Goal: Transaction & Acquisition: Purchase product/service

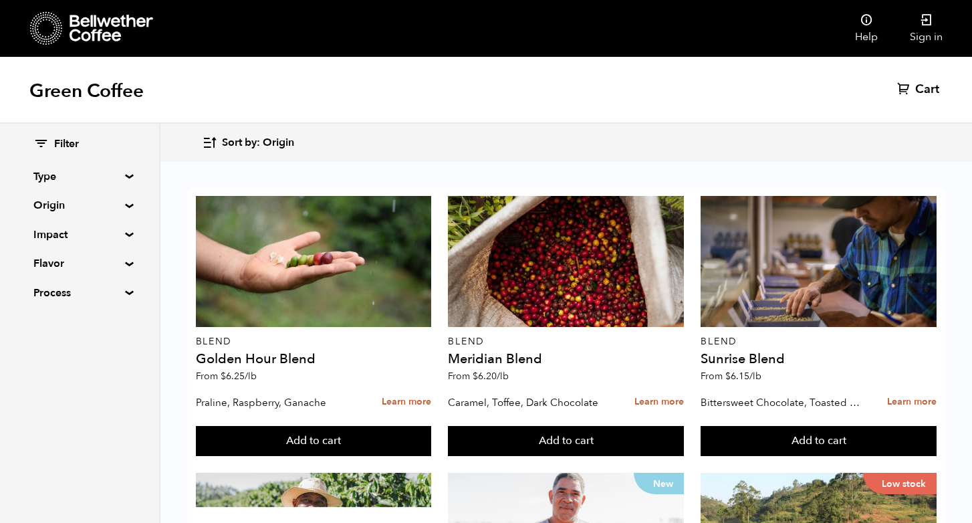
scroll to position [583, 0]
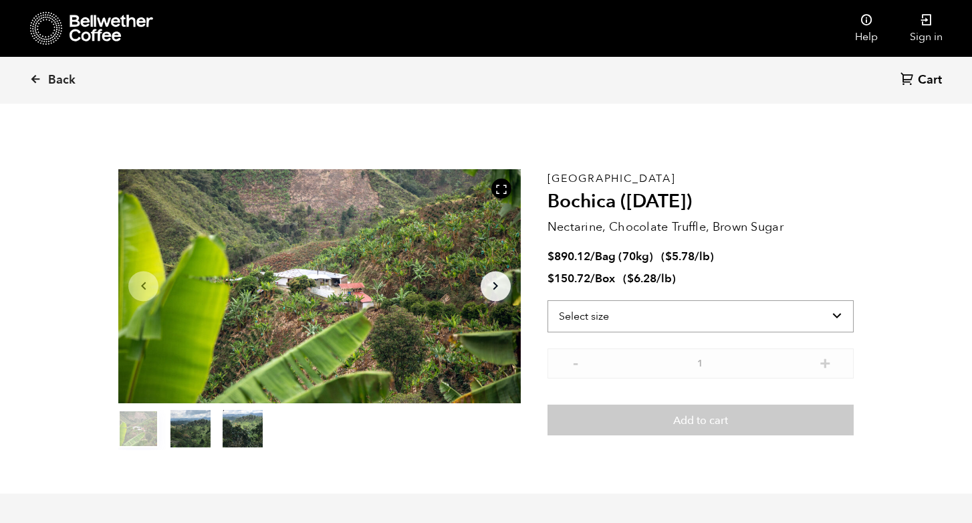
scroll to position [581, 712]
click at [841, 313] on select "Select size Bag (70kg) (154 lbs) Box (24 lbs)" at bounding box center [700, 316] width 306 height 32
select select "bag"
click at [547, 300] on select "Select size Bag (70kg) (154 lbs) Box (24 lbs)" at bounding box center [700, 316] width 306 height 32
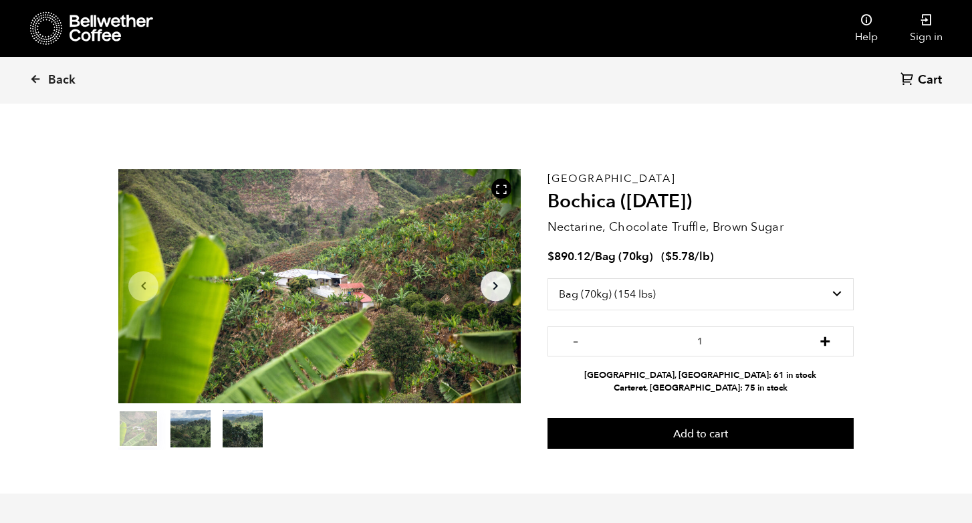
click at [821, 344] on button "+" at bounding box center [825, 339] width 17 height 13
type input "2"
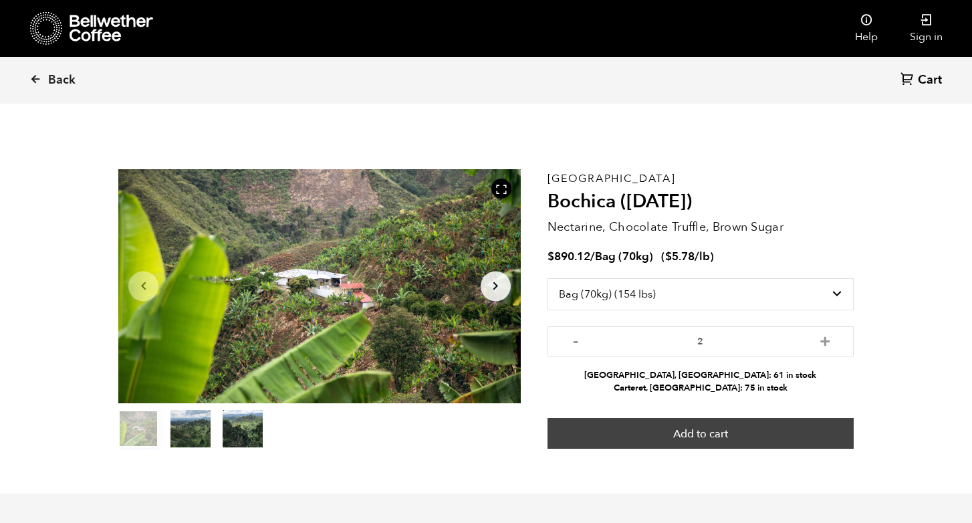
click at [778, 436] on button "Add to cart" at bounding box center [700, 433] width 306 height 31
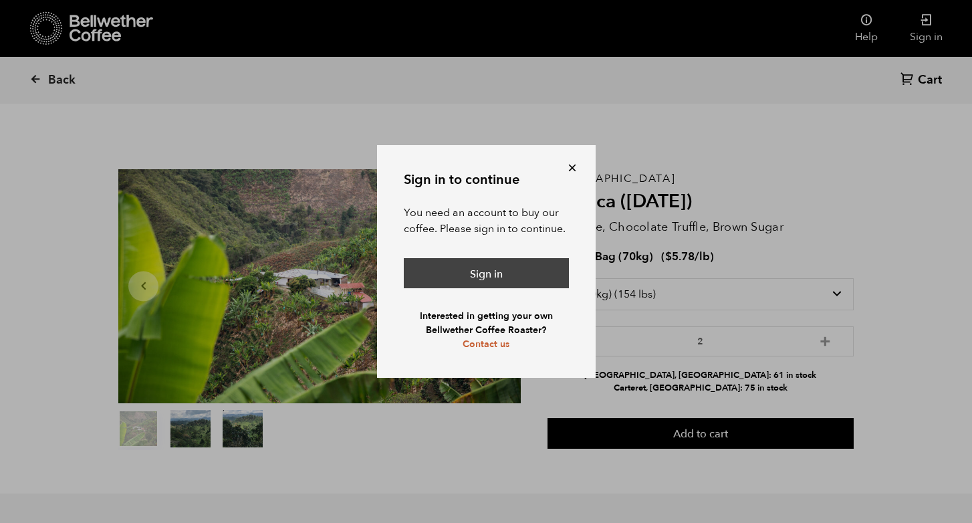
click at [531, 271] on link "Sign in" at bounding box center [486, 273] width 165 height 31
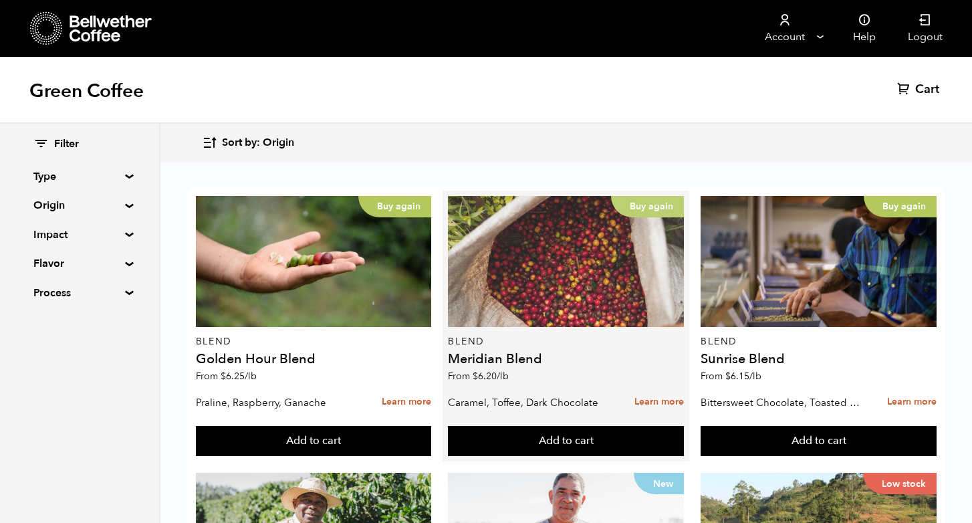
scroll to position [474, 0]
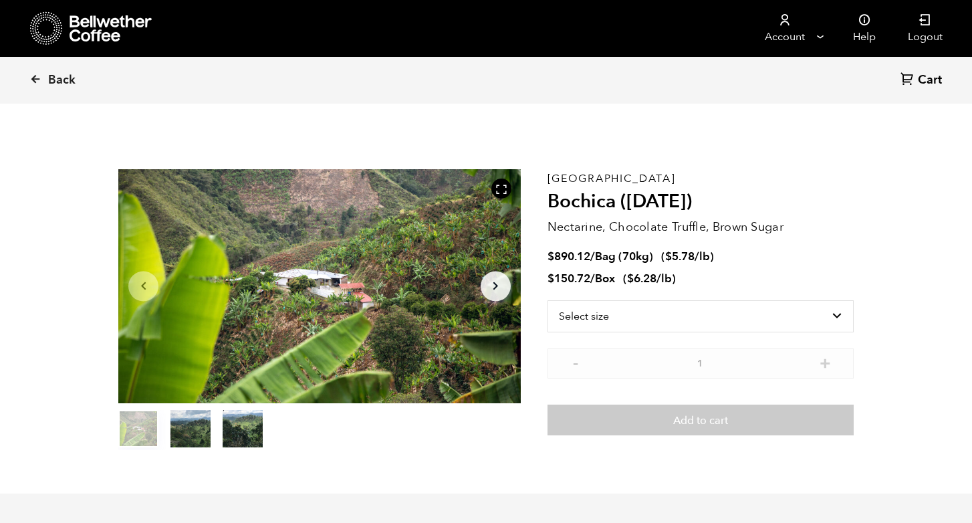
scroll to position [581, 712]
click at [790, 311] on select "Select size Bag (70kg) (154 lbs) Box (24 lbs)" at bounding box center [700, 316] width 306 height 32
select select "bag"
click at [547, 300] on select "Select size Bag (70kg) (154 lbs) Box (24 lbs)" at bounding box center [700, 316] width 306 height 32
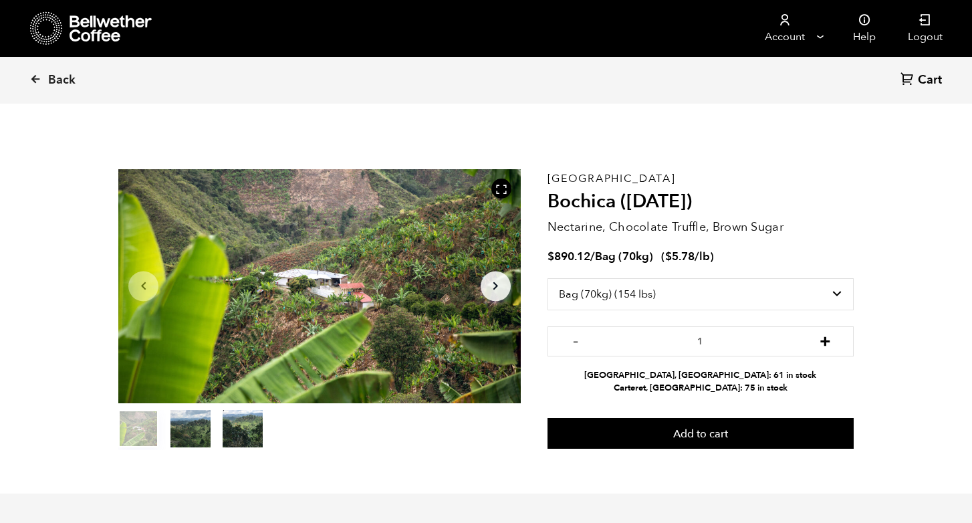
click at [825, 344] on button "+" at bounding box center [825, 339] width 17 height 13
type input "2"
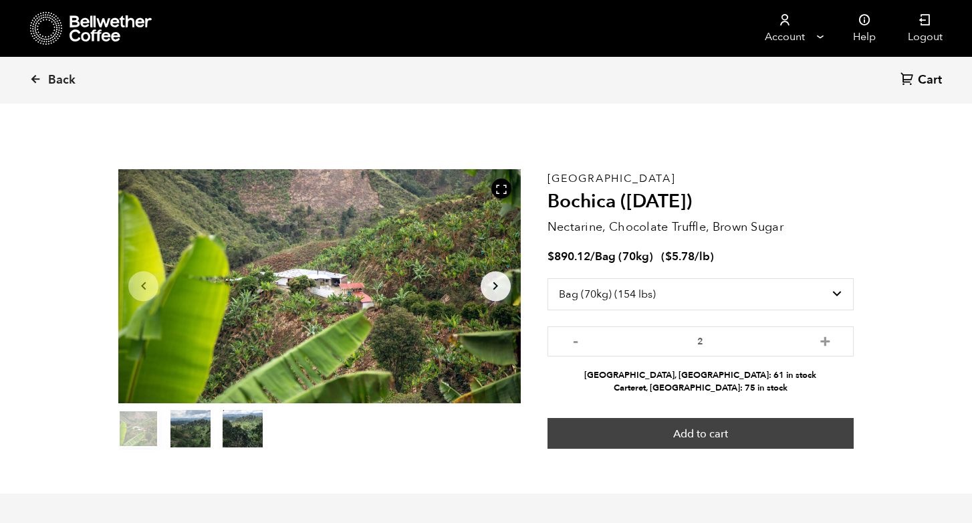
click at [730, 438] on button "Add to cart" at bounding box center [700, 433] width 306 height 31
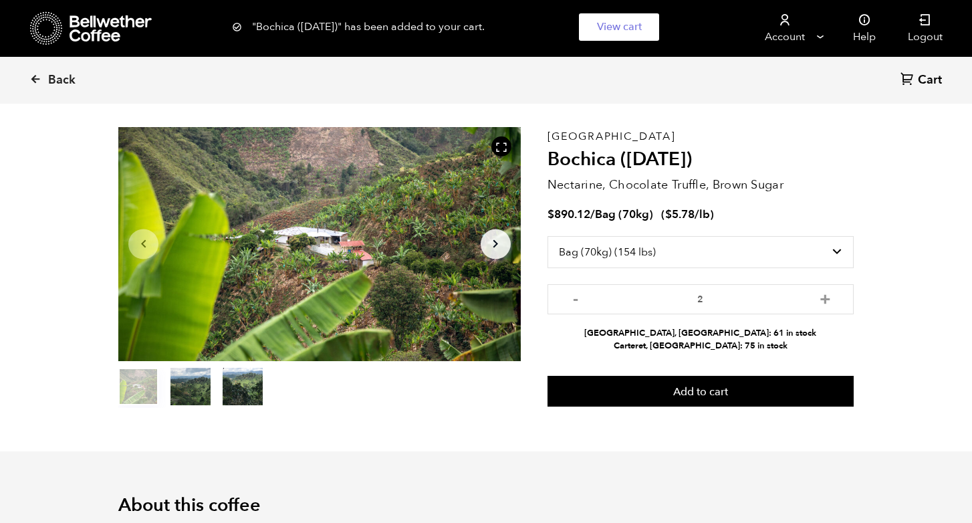
scroll to position [52, 0]
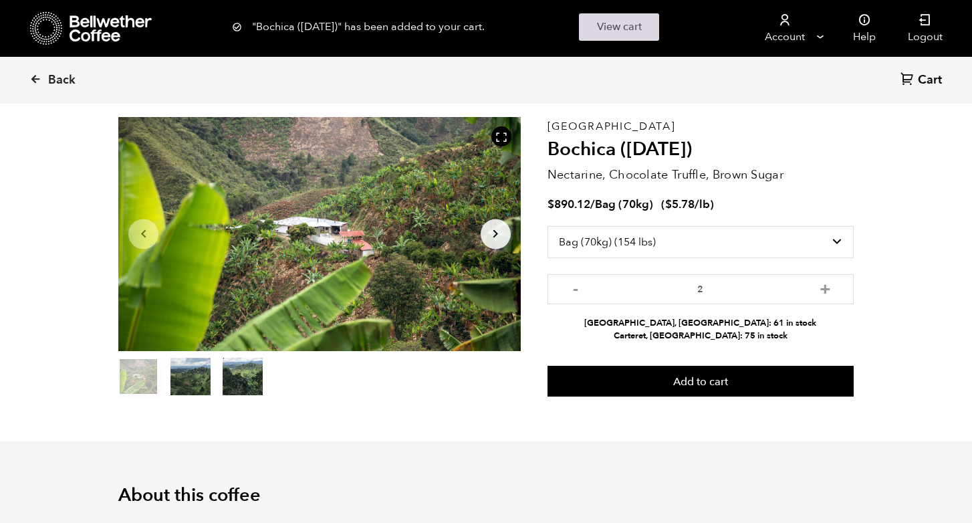
click at [630, 20] on link "View cart" at bounding box center [619, 26] width 80 height 27
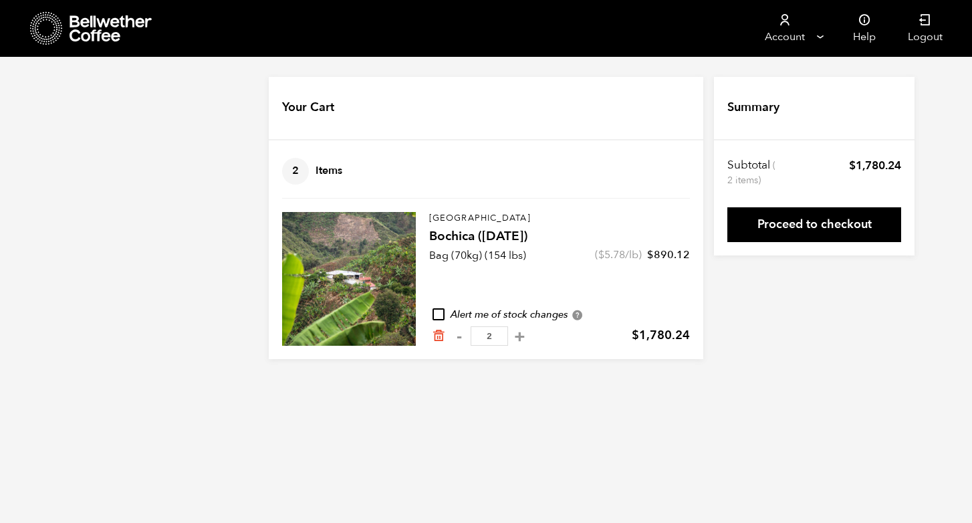
click at [124, 45] on div at bounding box center [91, 28] width 123 height 34
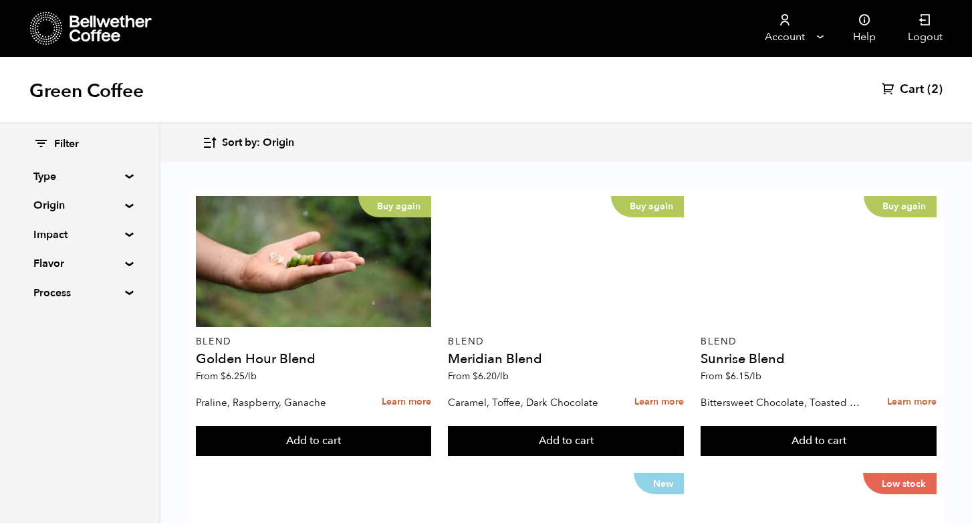
scroll to position [860, 0]
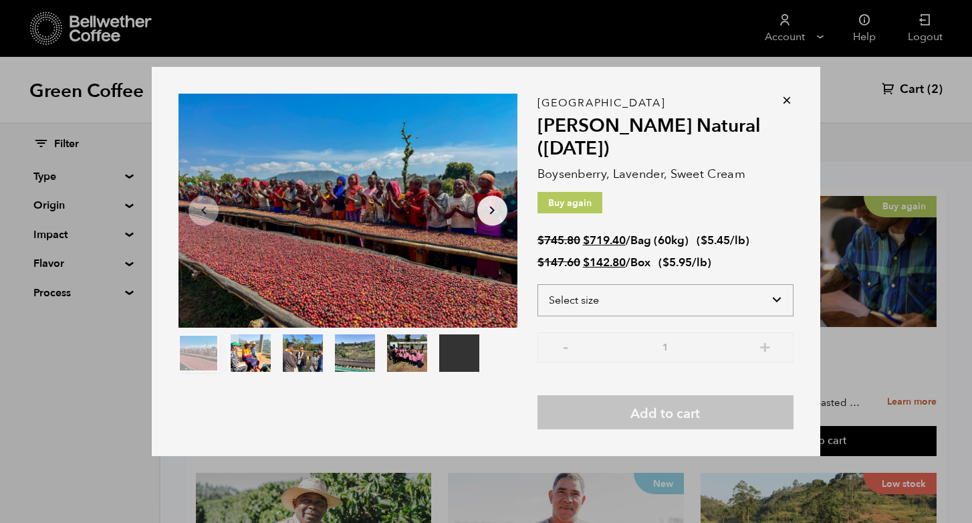
click at [760, 287] on select "Select size Bag (60kg) (132 lbs) Box (24 lbs)" at bounding box center [665, 300] width 256 height 32
select select "bag-3"
click at [537, 284] on select "Select size Bag (60kg) (132 lbs) Box (24 lbs)" at bounding box center [665, 300] width 256 height 32
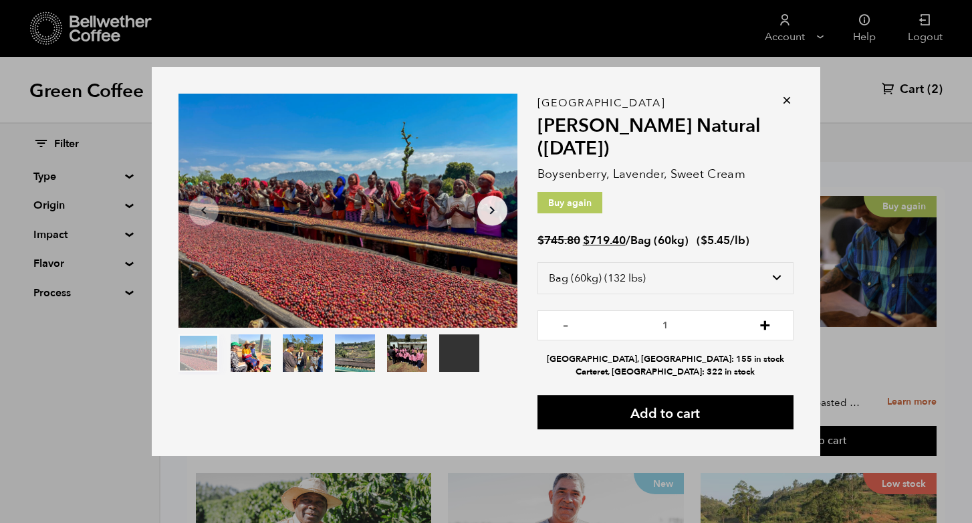
click at [770, 324] on button "+" at bounding box center [765, 323] width 17 height 13
type input "2"
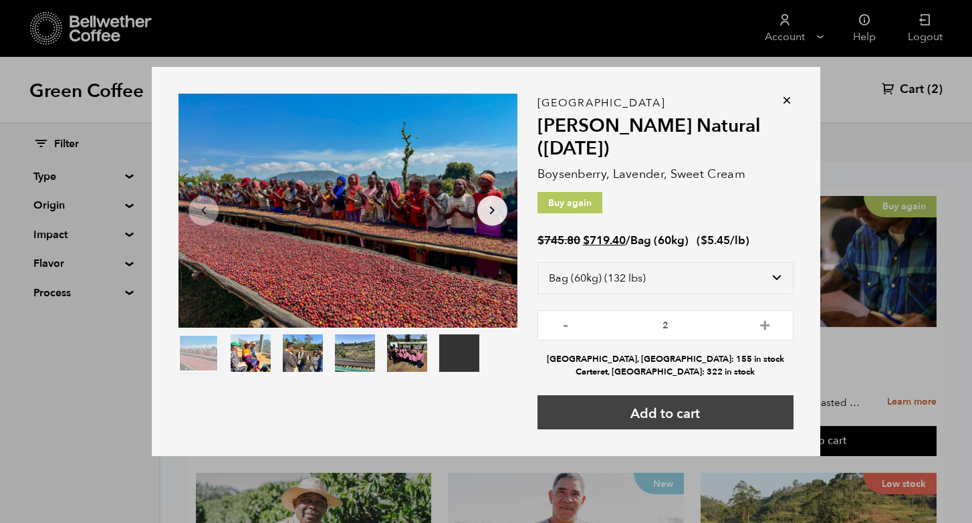
click at [681, 412] on button "Add to cart" at bounding box center [665, 412] width 256 height 34
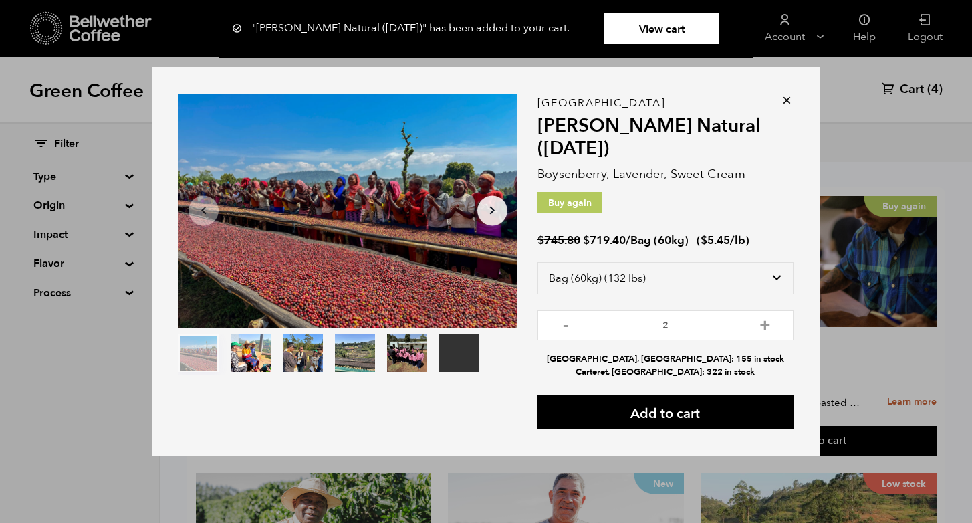
click at [789, 96] on icon at bounding box center [786, 100] width 13 height 13
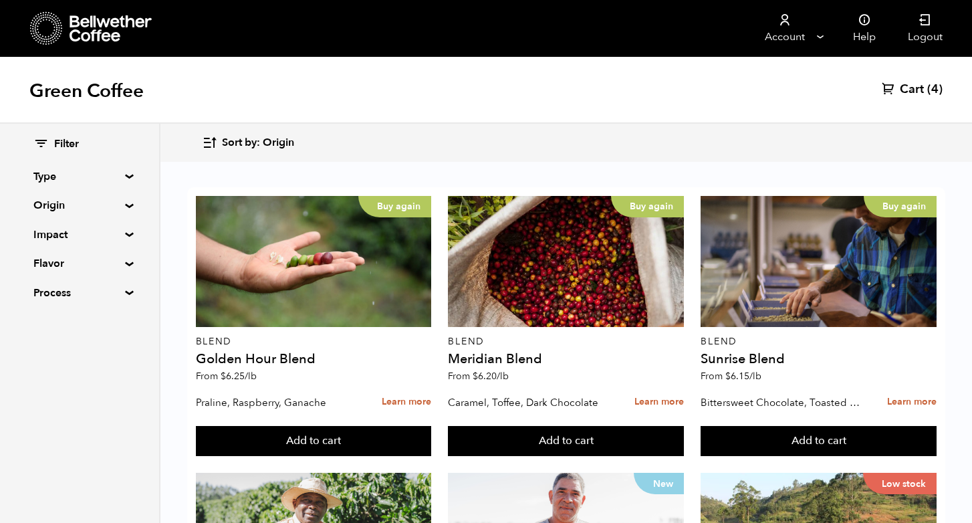
scroll to position [538, 0]
click at [909, 92] on span "Cart" at bounding box center [912, 90] width 24 height 16
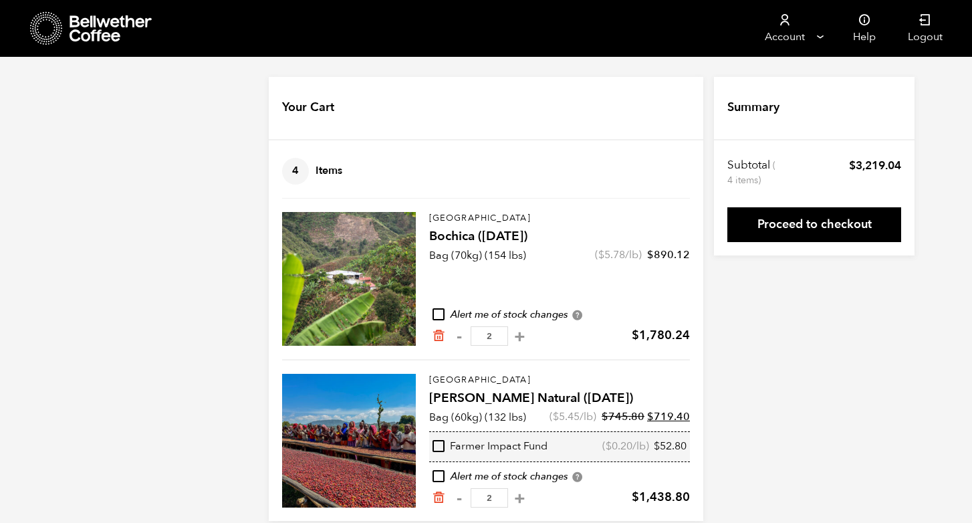
scroll to position [19, 0]
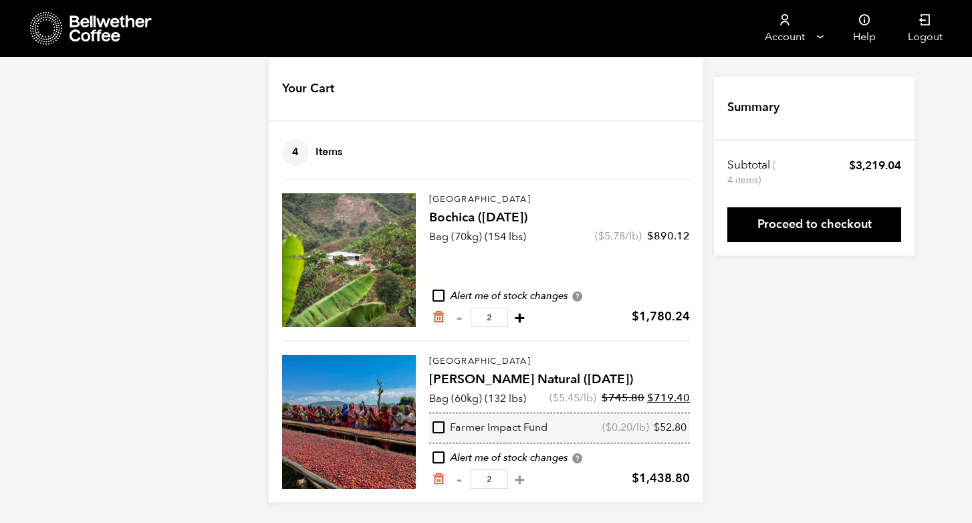
click at [516, 314] on button "+" at bounding box center [519, 317] width 17 height 13
type input "3"
click at [453, 319] on button "-" at bounding box center [458, 317] width 17 height 13
type input "2"
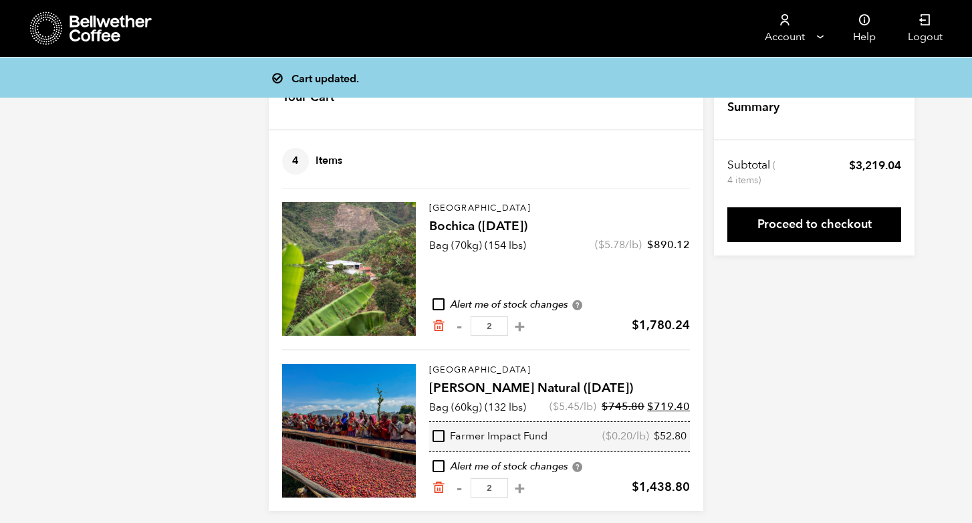
scroll to position [9, 0]
click at [456, 488] on button "-" at bounding box center [458, 488] width 17 height 13
type input "1"
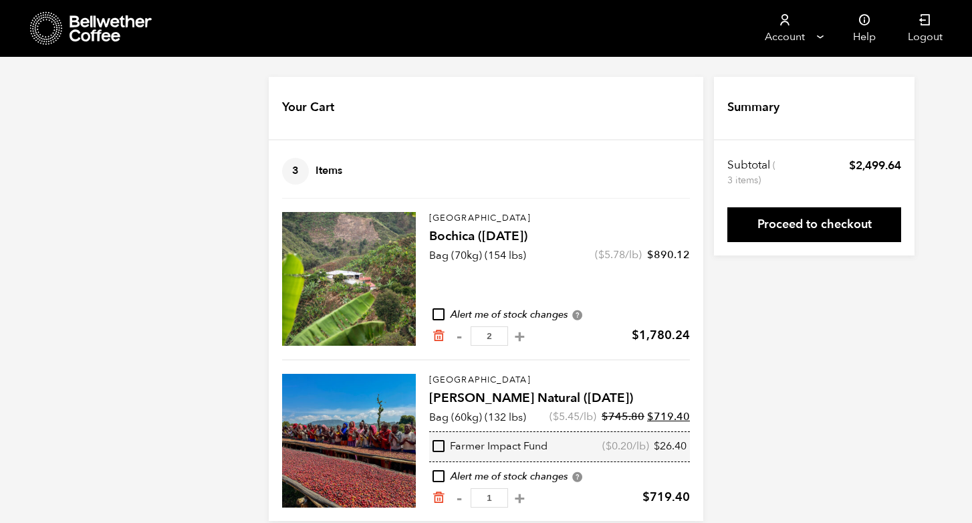
scroll to position [19, 0]
